Goal: Task Accomplishment & Management: Manage account settings

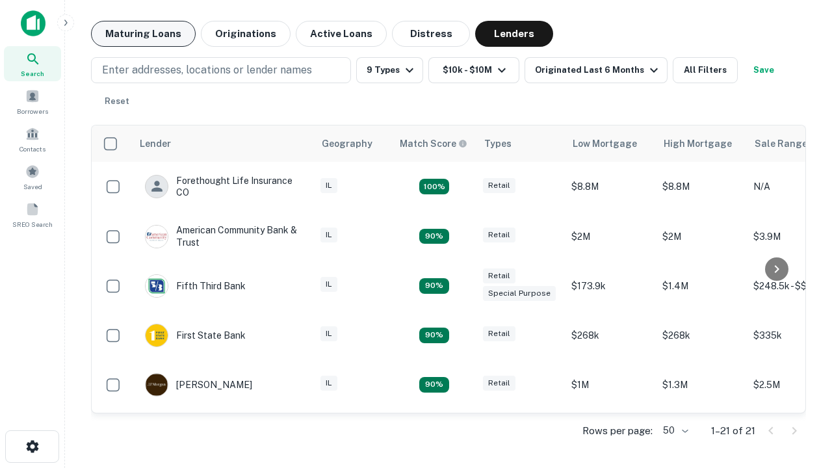
click at [143, 34] on button "Maturing Loans" at bounding box center [143, 34] width 105 height 26
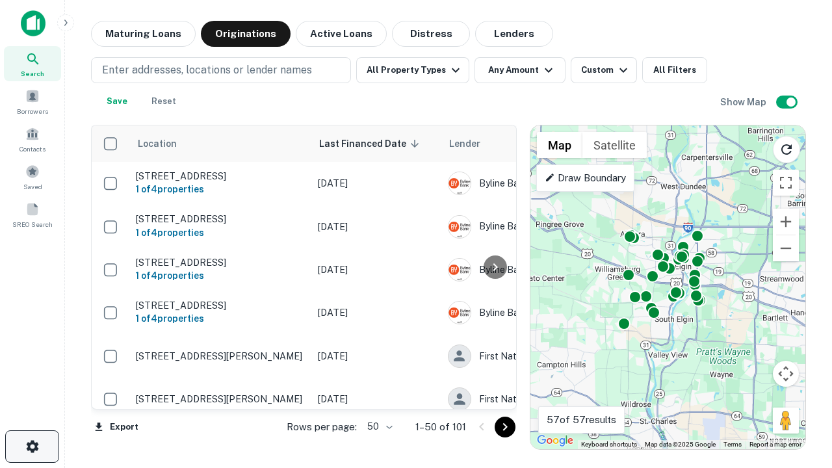
click at [32, 447] on icon "button" at bounding box center [33, 447] width 16 height 16
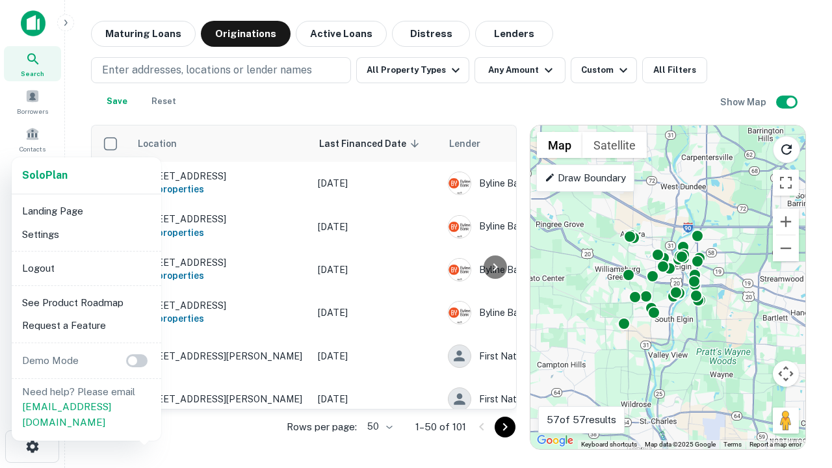
click at [86, 268] on li "Logout" at bounding box center [86, 268] width 139 height 23
